Goal: Information Seeking & Learning: Find specific fact

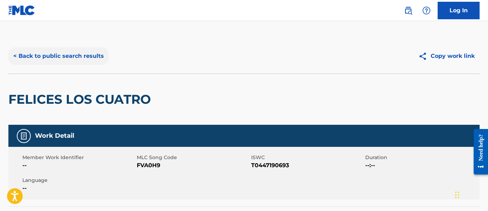
click at [82, 50] on button "< Back to public search results" at bounding box center [58, 55] width 100 height 17
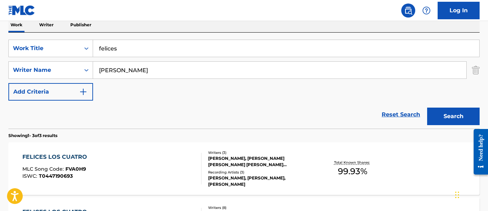
scroll to position [115, 0]
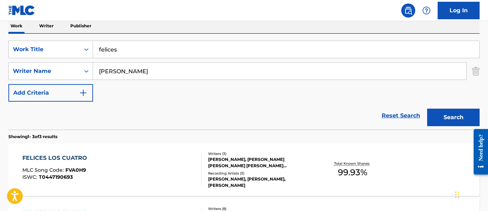
click at [163, 51] on input "felices" at bounding box center [286, 49] width 386 height 17
paste input "atmosphere"
type input "atmosphere"
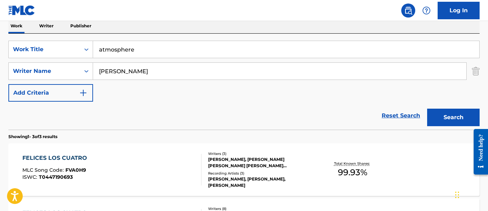
click at [163, 72] on input "[PERSON_NAME]" at bounding box center [279, 71] width 373 height 17
type input "kita"
click at [427, 108] on button "Search" at bounding box center [453, 116] width 52 height 17
